Goal: Go to known website: Access a specific website the user already knows

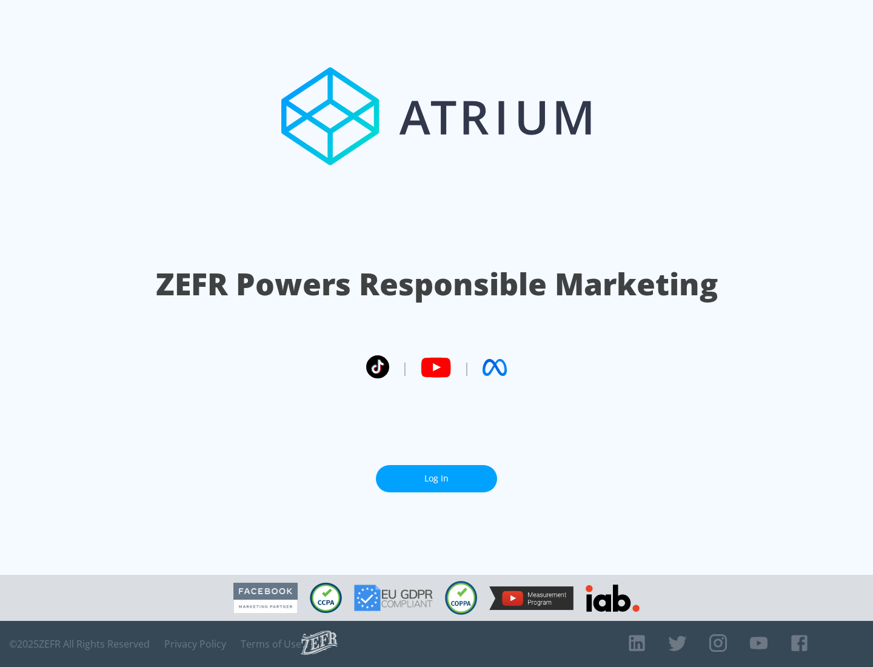
click at [437, 478] on link "Log In" at bounding box center [436, 478] width 121 height 27
